Goal: Task Accomplishment & Management: Use online tool/utility

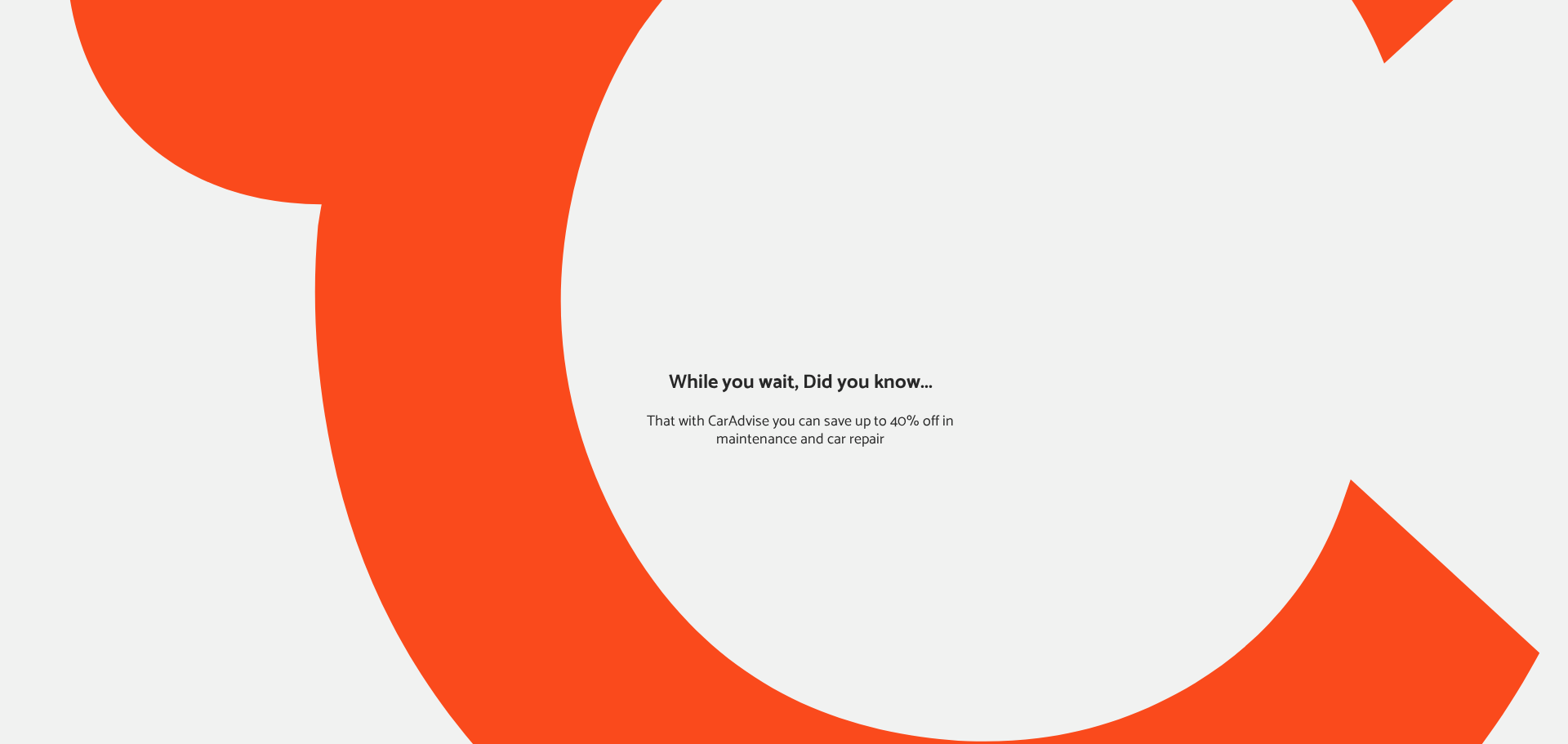
type input "*****"
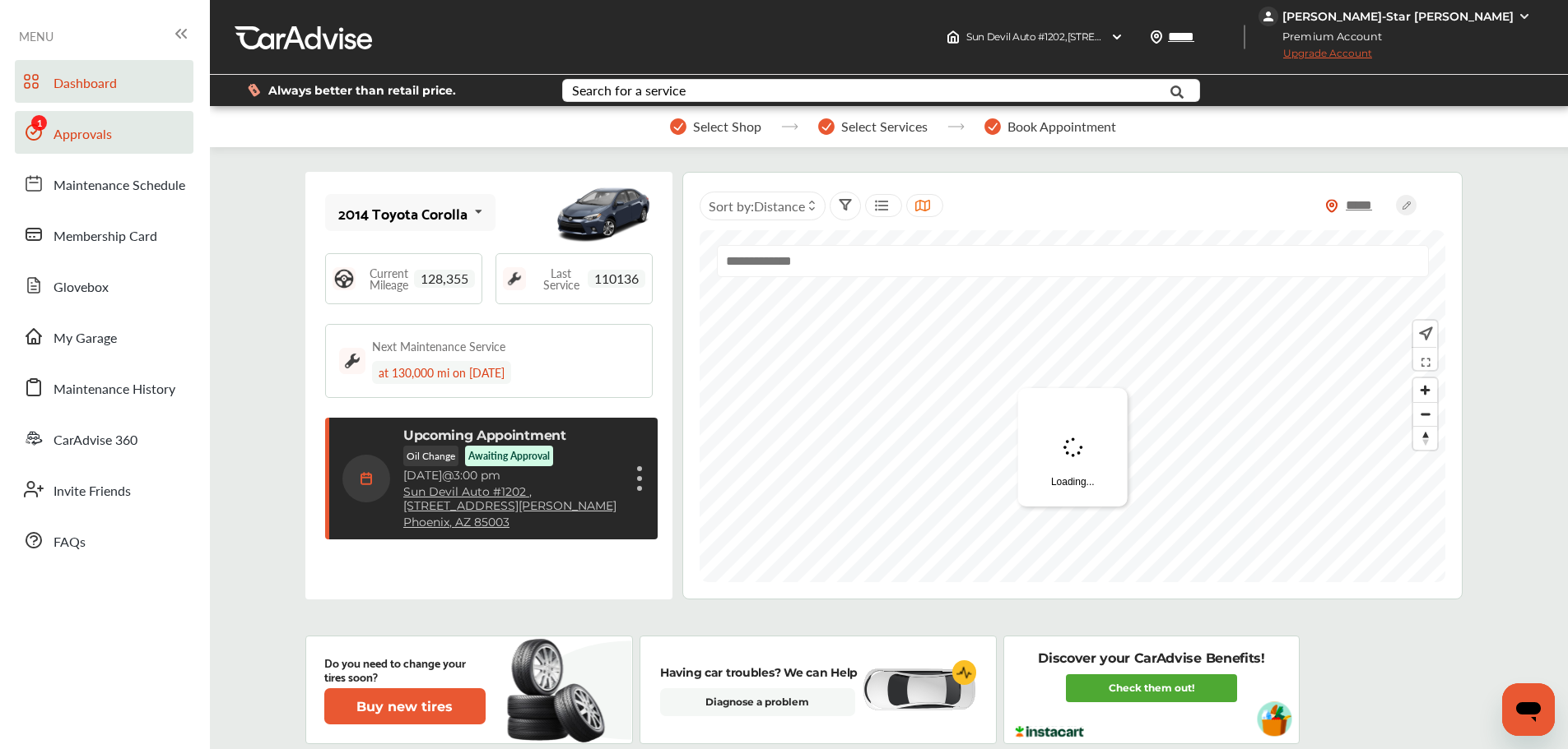
click at [61, 139] on span "Approvals" at bounding box center [83, 135] width 58 height 21
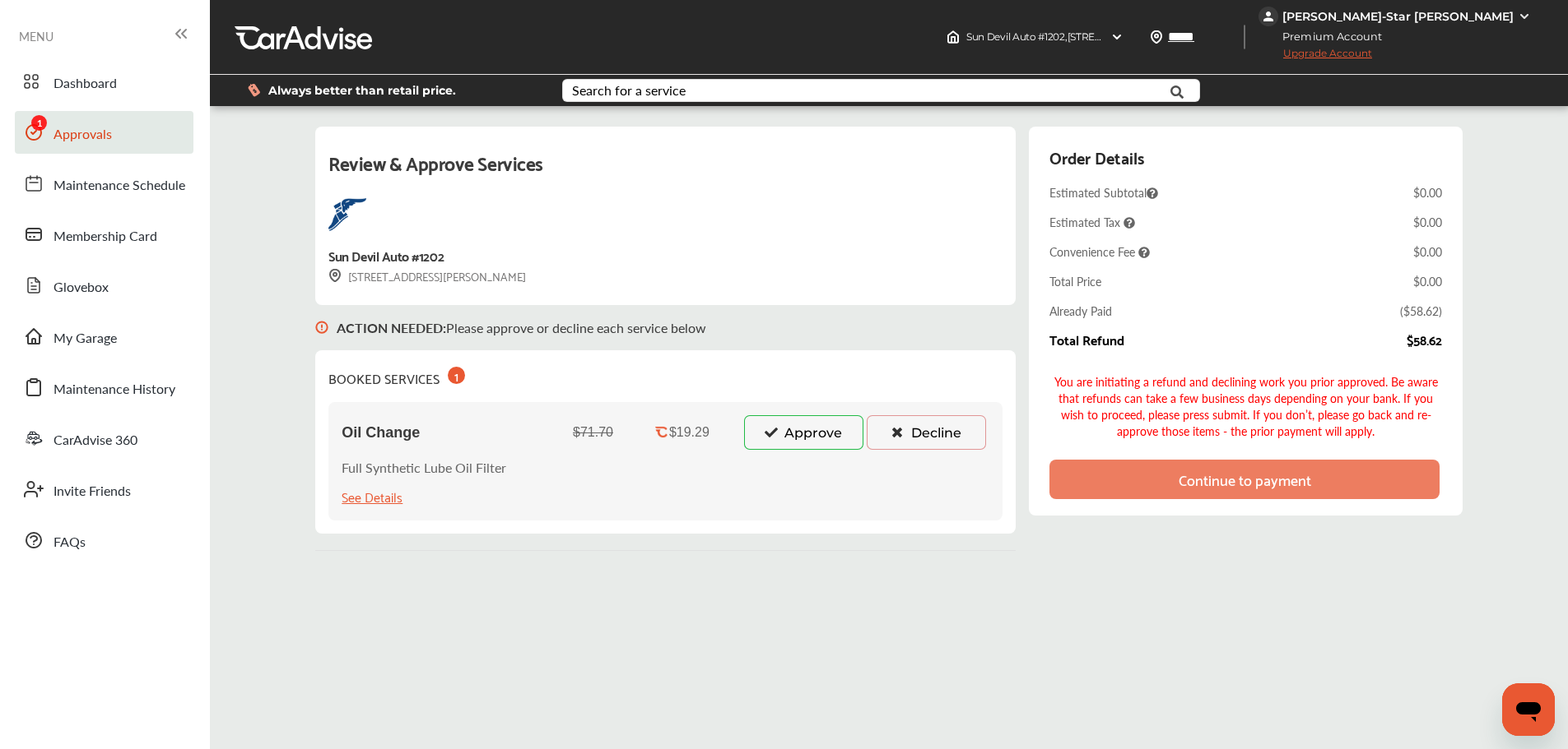
click at [770, 437] on icon at bounding box center [771, 433] width 15 height 12
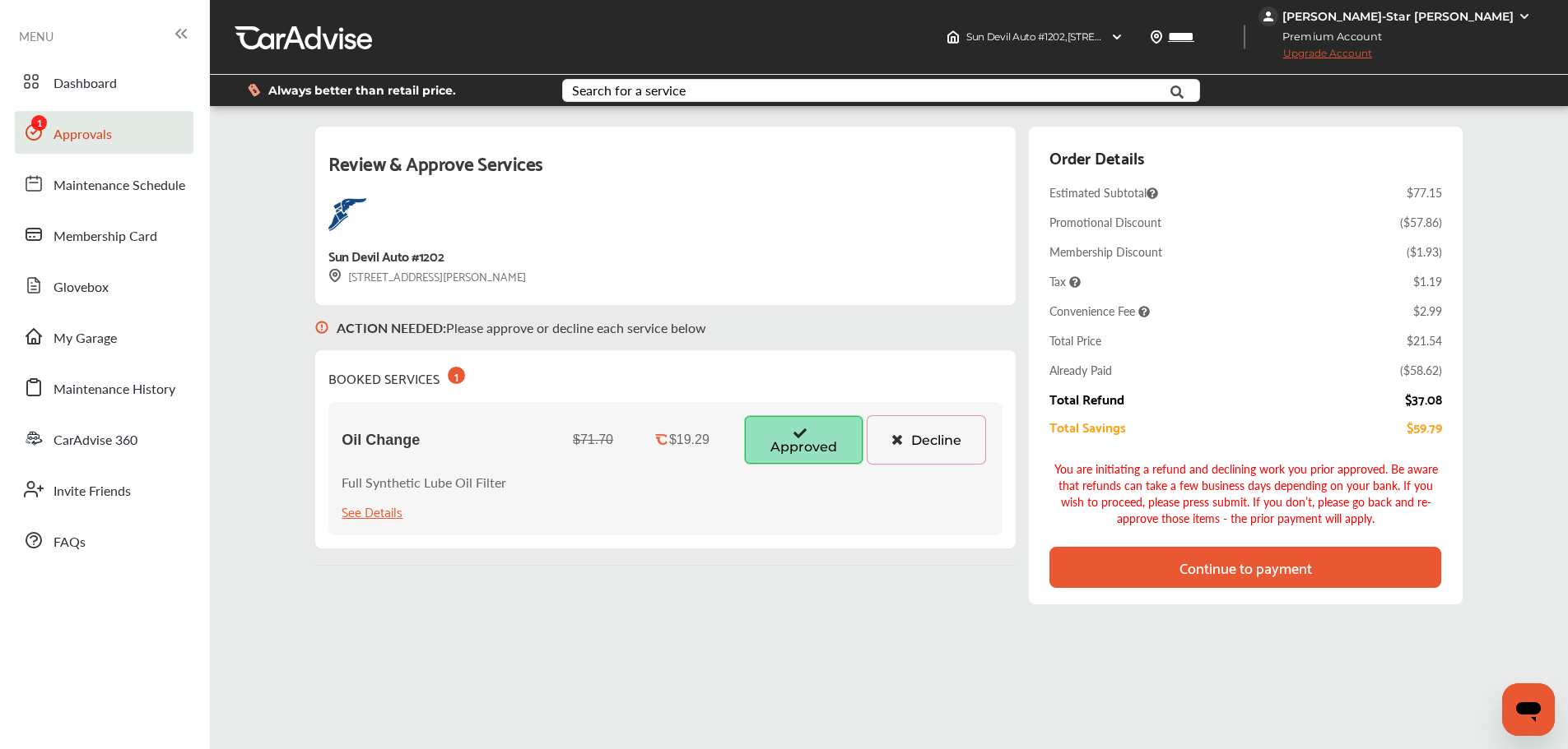
click at [1144, 572] on div "Continue to payment" at bounding box center [1244, 567] width 391 height 41
